Goal: Transaction & Acquisition: Obtain resource

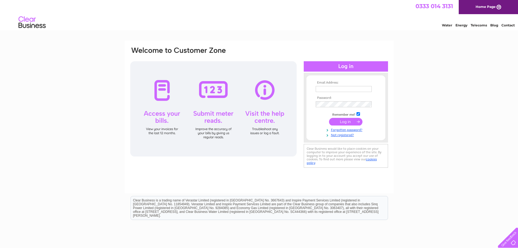
type input "accounts@philipwarrenbutchers.co.uk"
click at [344, 121] on input "submit" at bounding box center [345, 122] width 33 height 8
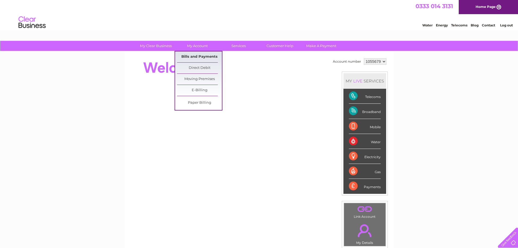
click at [195, 57] on link "Bills and Payments" at bounding box center [199, 56] width 45 height 11
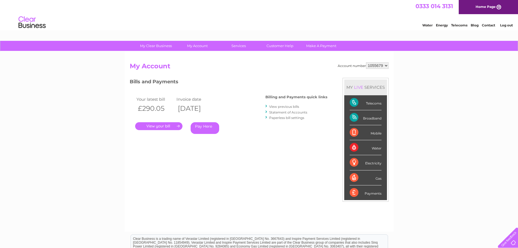
click at [174, 126] on link "." at bounding box center [158, 126] width 47 height 8
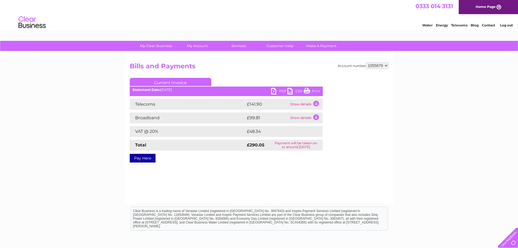
click at [282, 88] on link "PDF" at bounding box center [279, 92] width 16 height 8
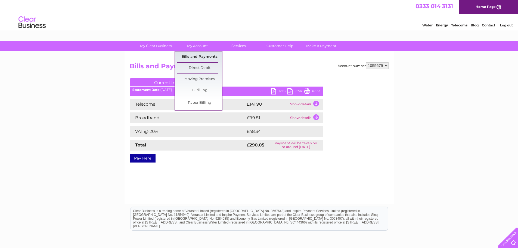
click at [200, 55] on link "Bills and Payments" at bounding box center [199, 56] width 45 height 11
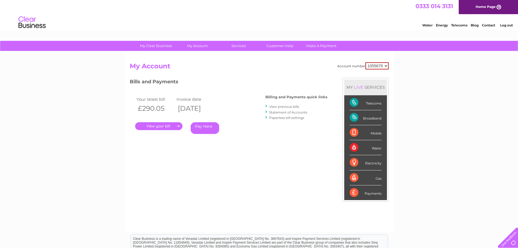
click at [293, 105] on link "View previous bills" at bounding box center [284, 106] width 30 height 4
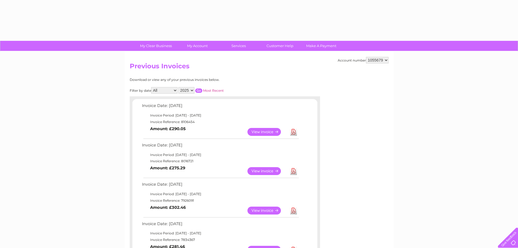
click at [283, 106] on td "Invoice Date: 09 September 2025" at bounding box center [220, 107] width 159 height 10
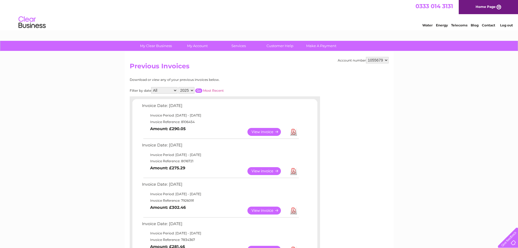
click at [295, 171] on link "Download" at bounding box center [293, 171] width 7 height 8
click at [294, 172] on link "Download" at bounding box center [293, 171] width 7 height 8
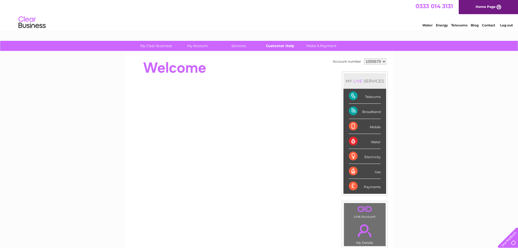
click at [277, 45] on link "Customer Help" at bounding box center [279, 46] width 45 height 10
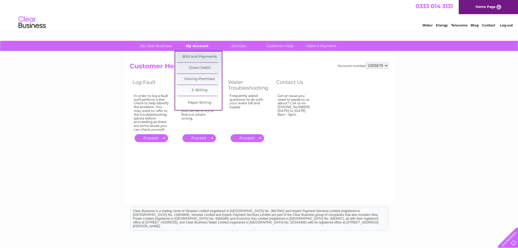
click at [196, 46] on link "My Account" at bounding box center [197, 46] width 45 height 10
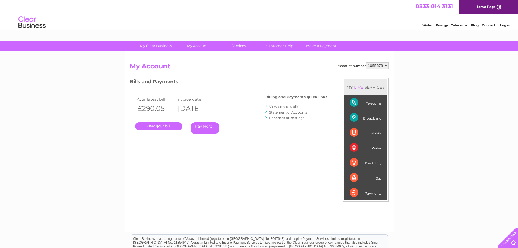
click at [220, 78] on h3 "Bills and Payments" at bounding box center [229, 83] width 198 height 10
click at [172, 125] on link "." at bounding box center [158, 126] width 47 height 8
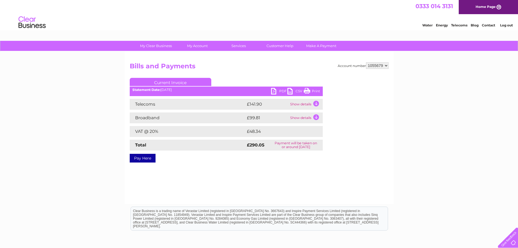
click at [281, 90] on link "PDF" at bounding box center [279, 92] width 16 height 8
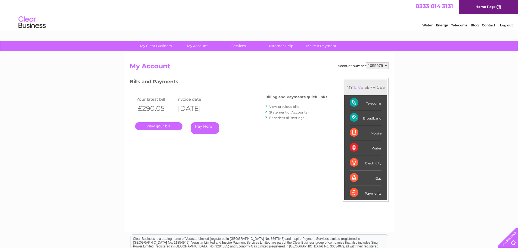
click at [295, 105] on link "View previous bills" at bounding box center [284, 106] width 30 height 4
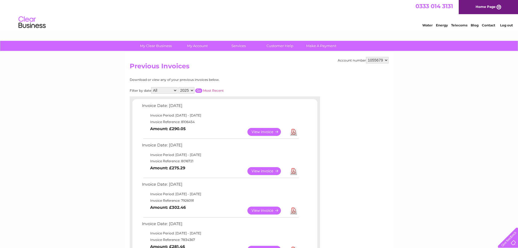
click at [263, 170] on link "View" at bounding box center [267, 171] width 40 height 8
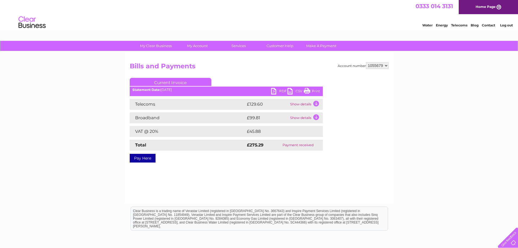
click at [307, 91] on link "Print" at bounding box center [312, 92] width 16 height 8
click at [277, 91] on link "PDF" at bounding box center [279, 92] width 16 height 8
click at [289, 45] on link "Customer Help" at bounding box center [279, 46] width 45 height 10
